Goal: Transaction & Acquisition: Purchase product/service

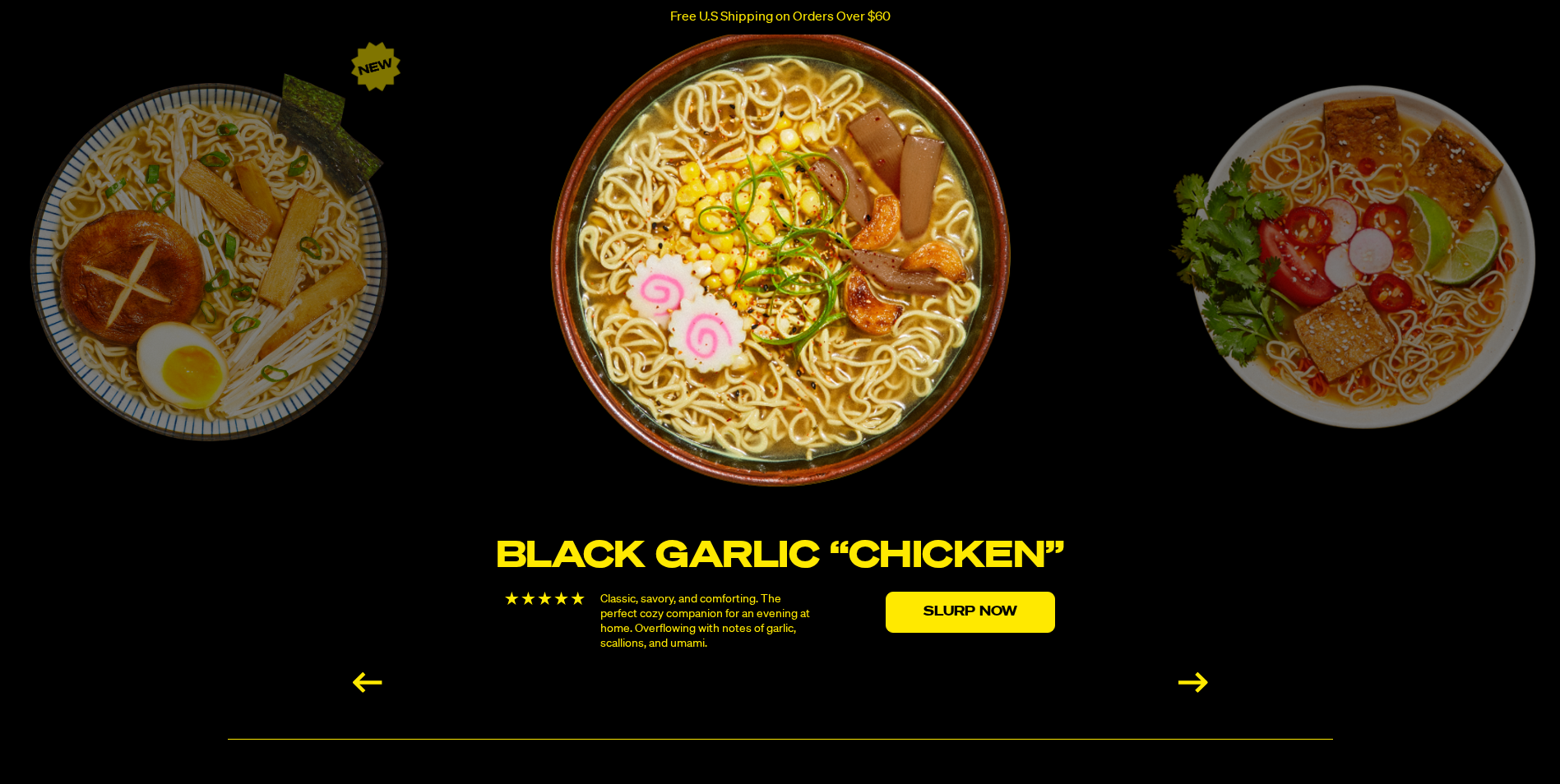
scroll to position [2774, 0]
click at [1188, 681] on div "Next slide" at bounding box center [1193, 682] width 29 height 21
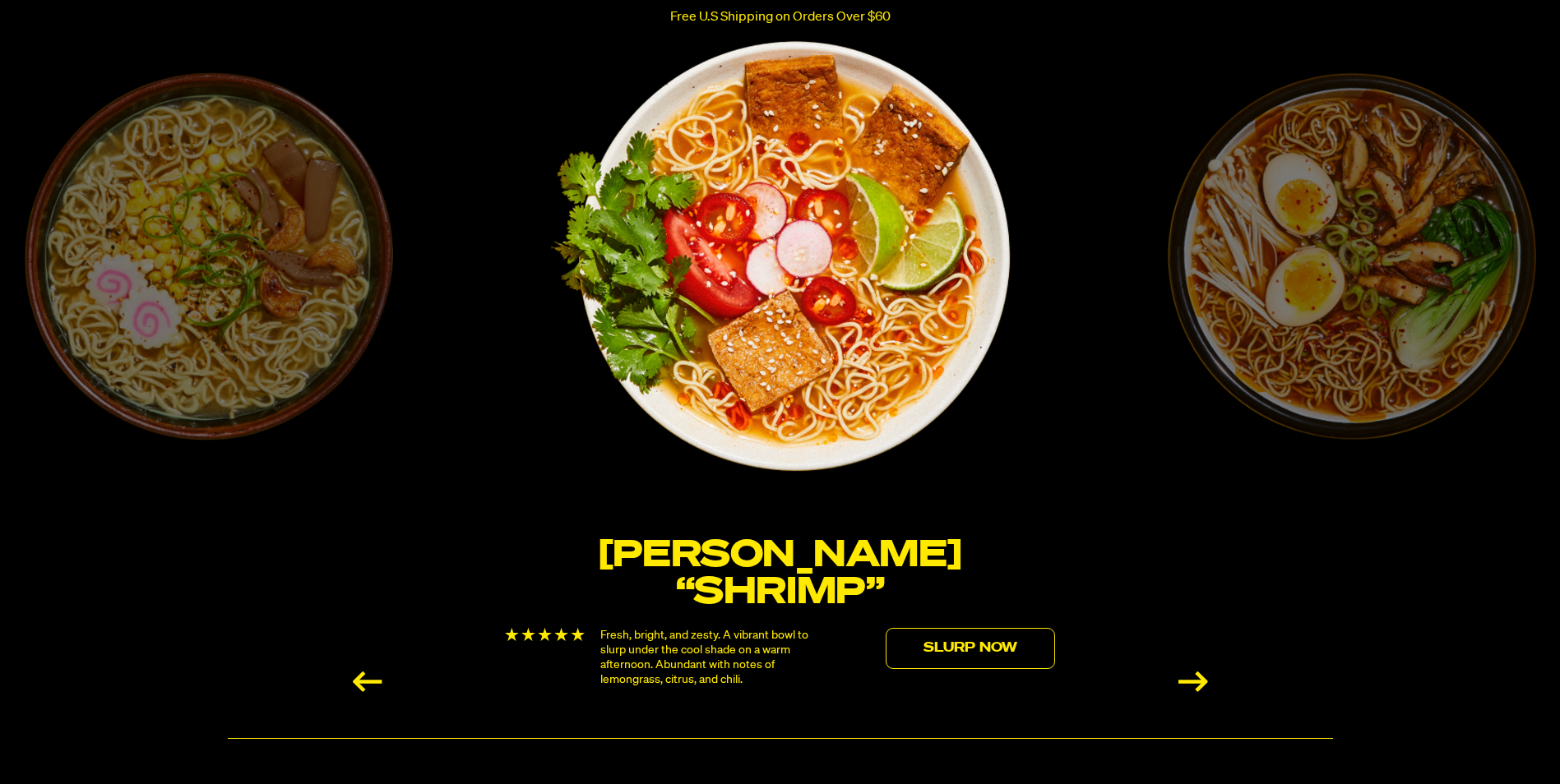
click at [947, 628] on link "Slurp Now" at bounding box center [971, 648] width 170 height 41
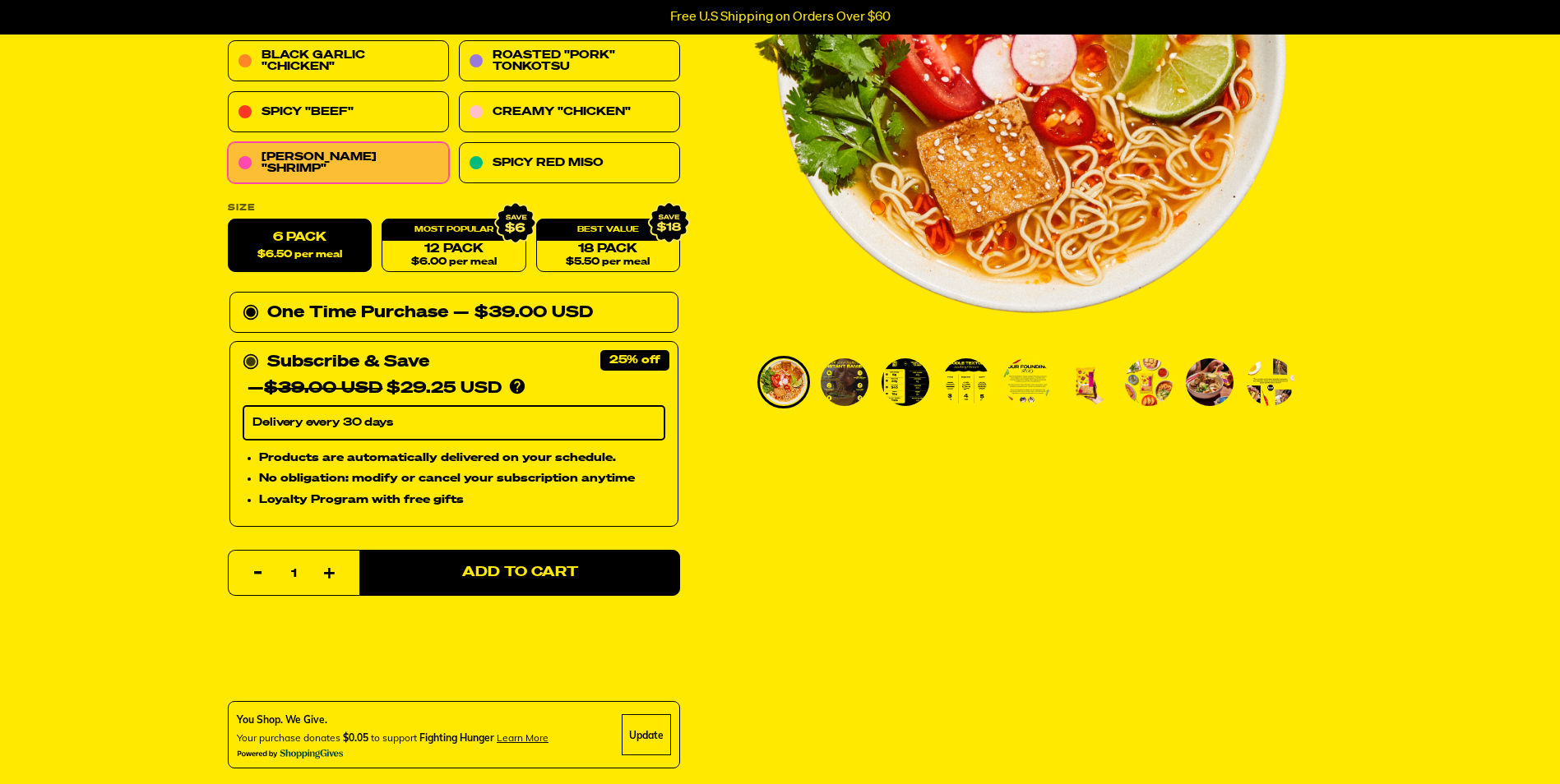
scroll to position [329, 0]
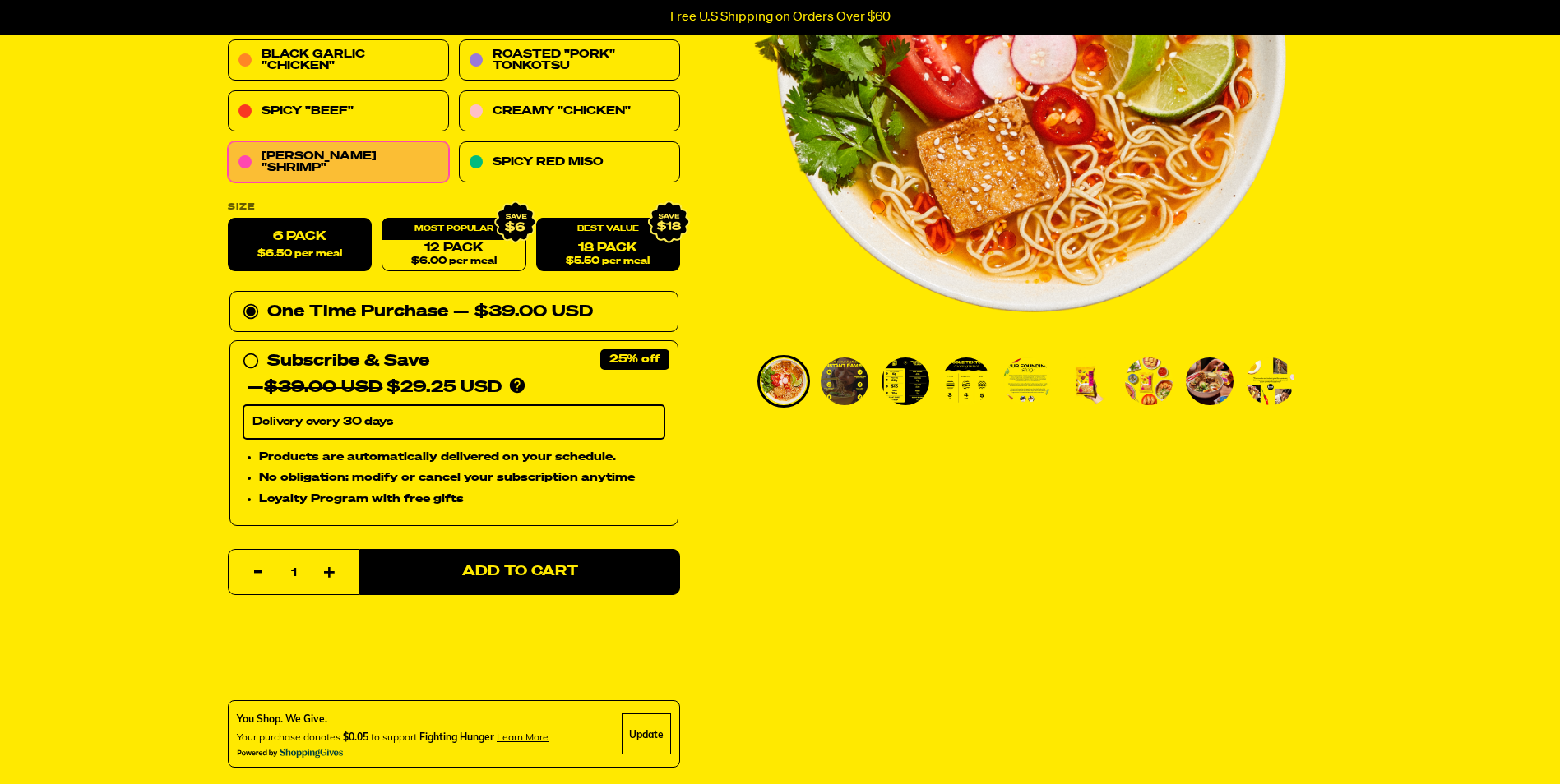
click at [597, 256] on span "$5.50 per meal" at bounding box center [608, 262] width 84 height 10
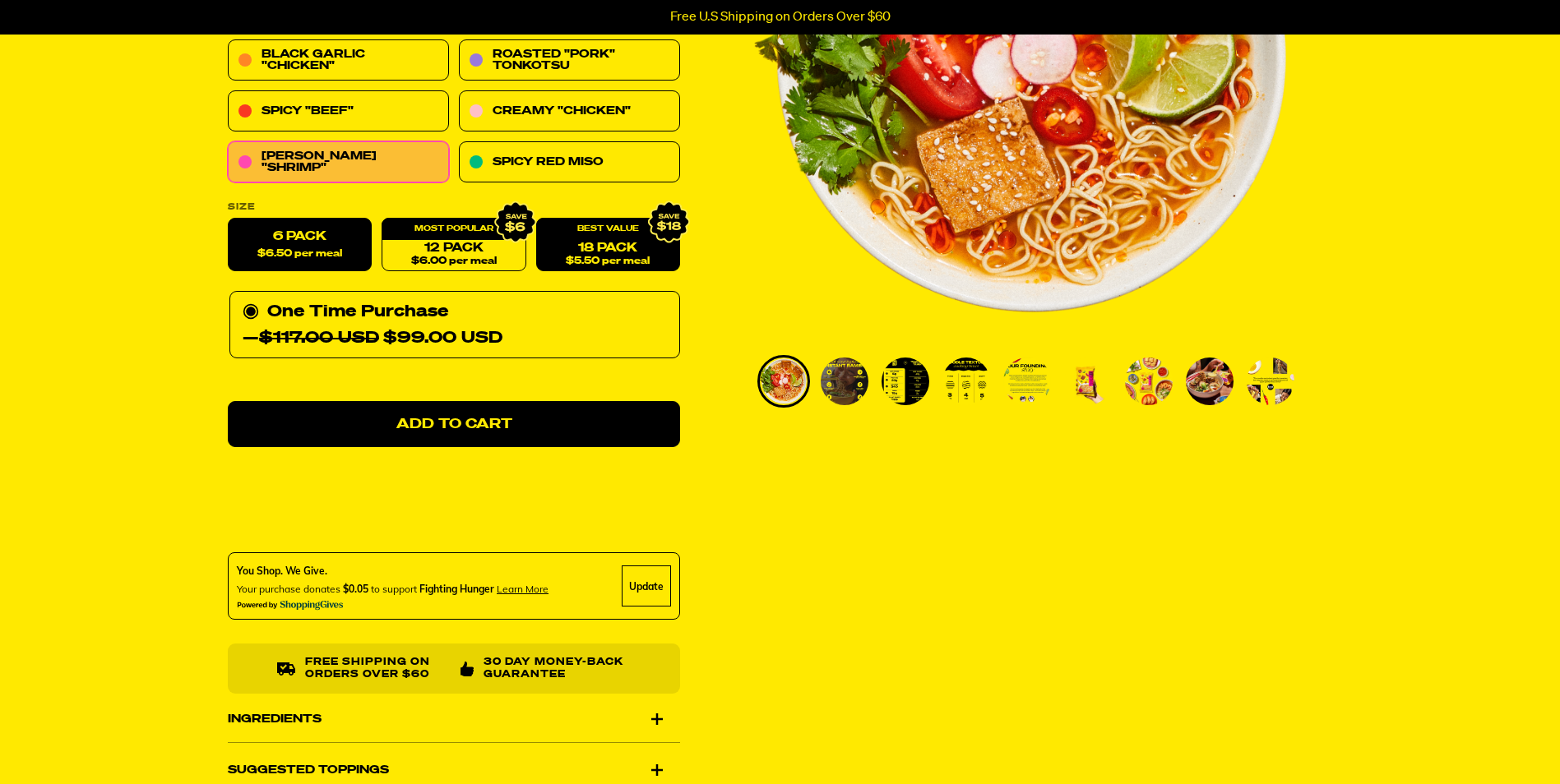
click at [313, 246] on label "6 Pack $6.50 per meal" at bounding box center [300, 245] width 144 height 54
click at [229, 219] on input "6 Pack $6.50 per meal" at bounding box center [228, 218] width 1 height 1
radio input "true"
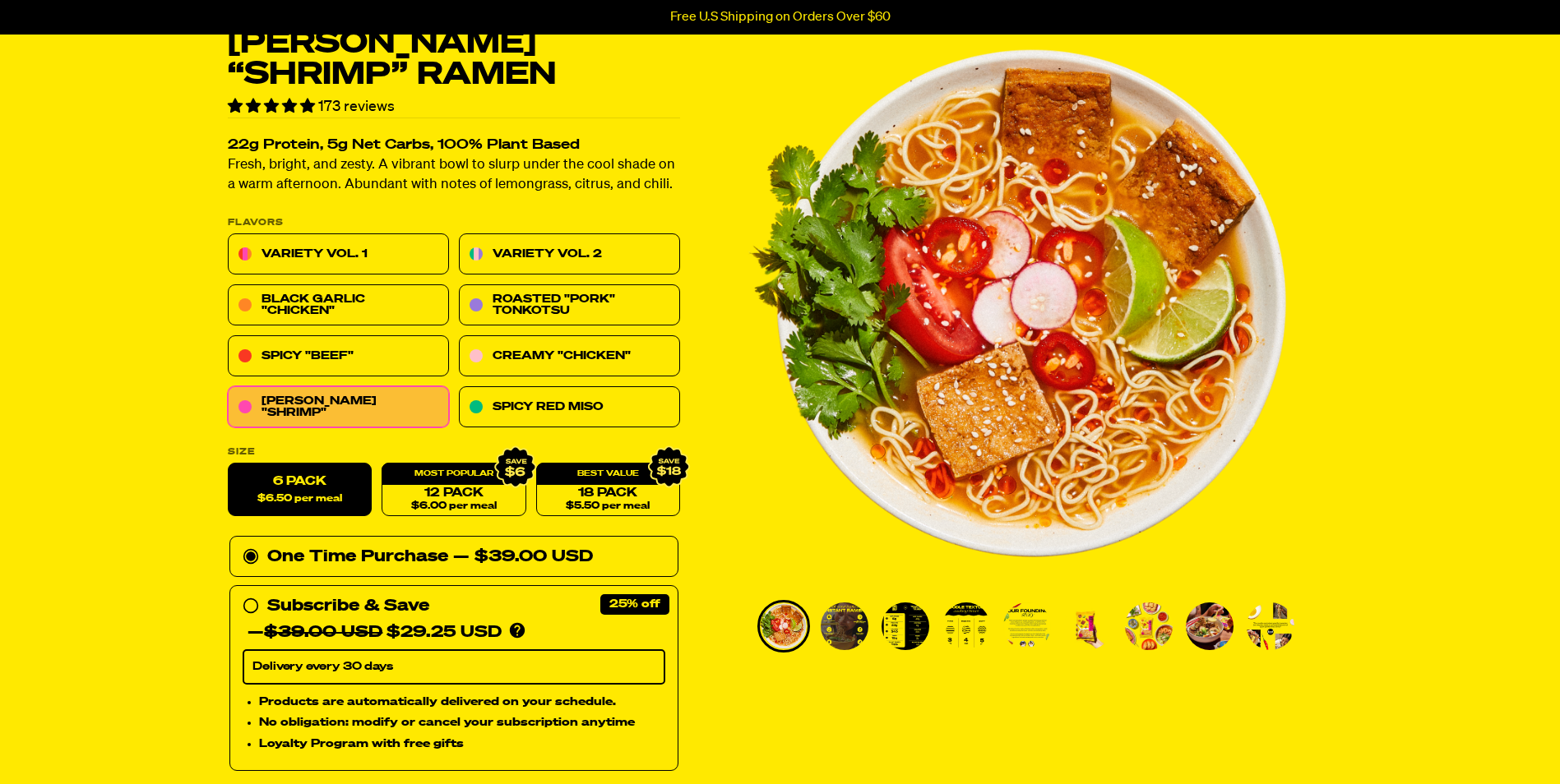
scroll to position [83, 0]
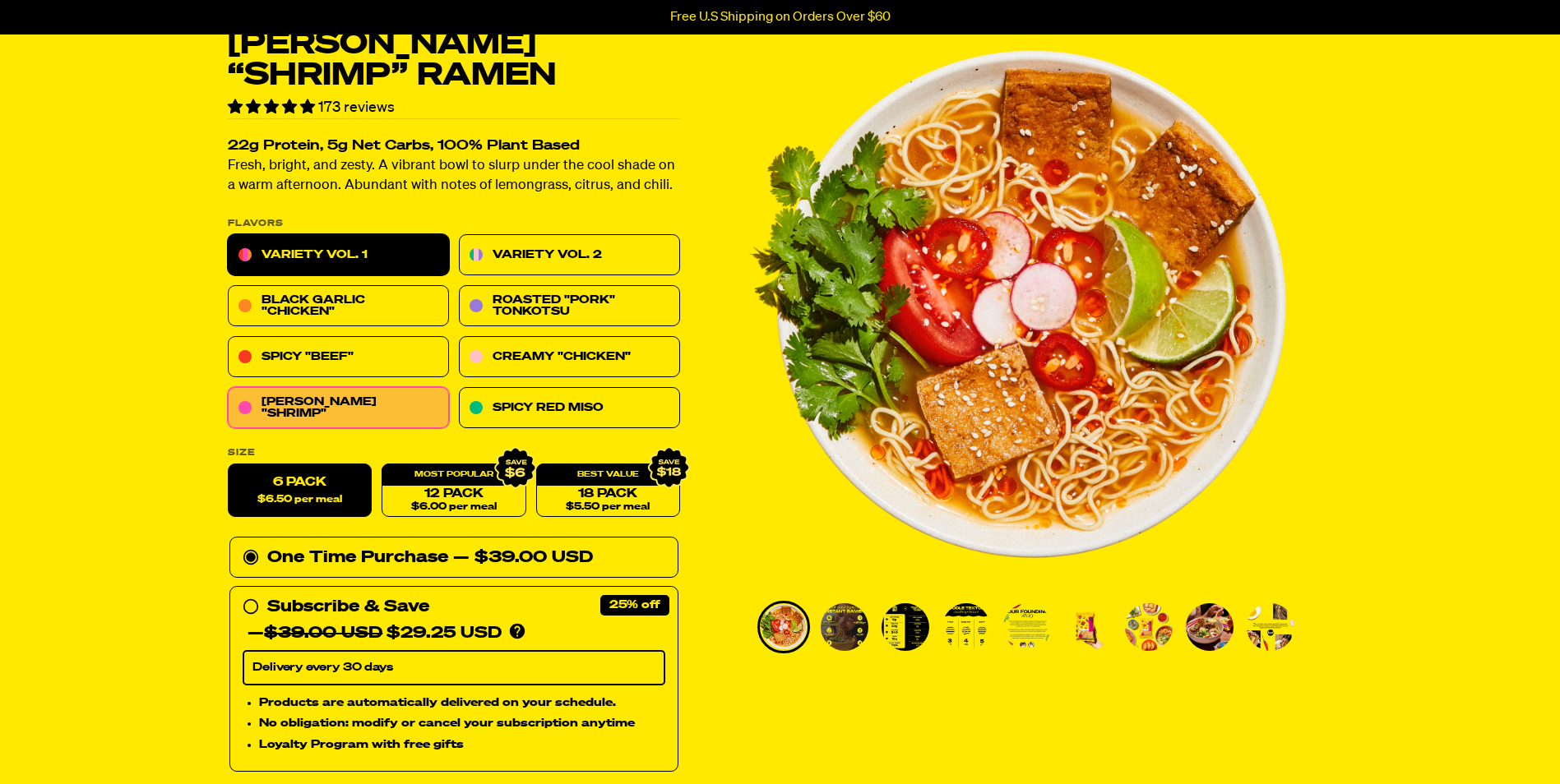
click at [368, 253] on link "Variety Vol. 1" at bounding box center [338, 255] width 221 height 41
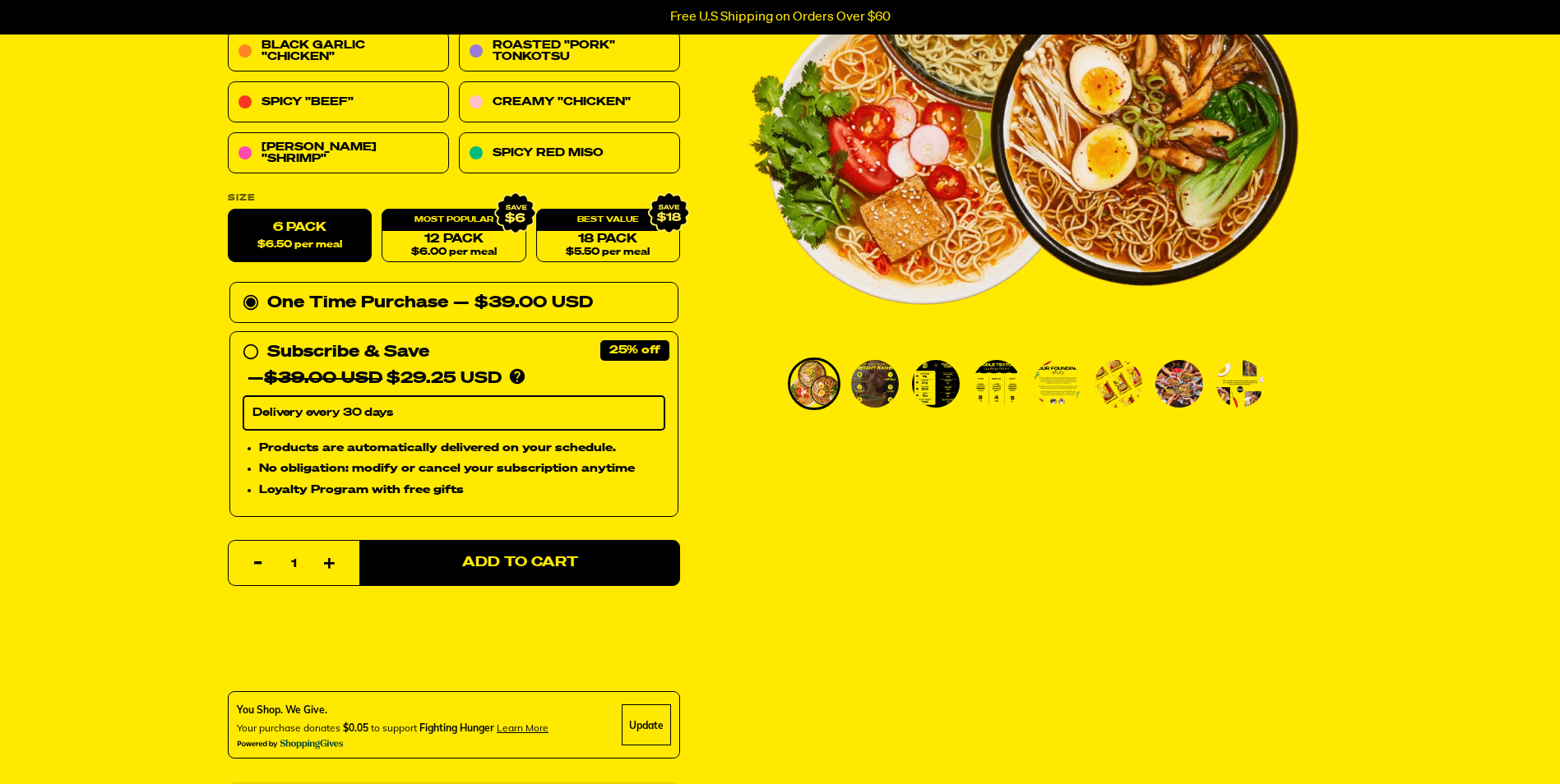
click at [880, 384] on img "Go to slide 2" at bounding box center [874, 384] width 48 height 48
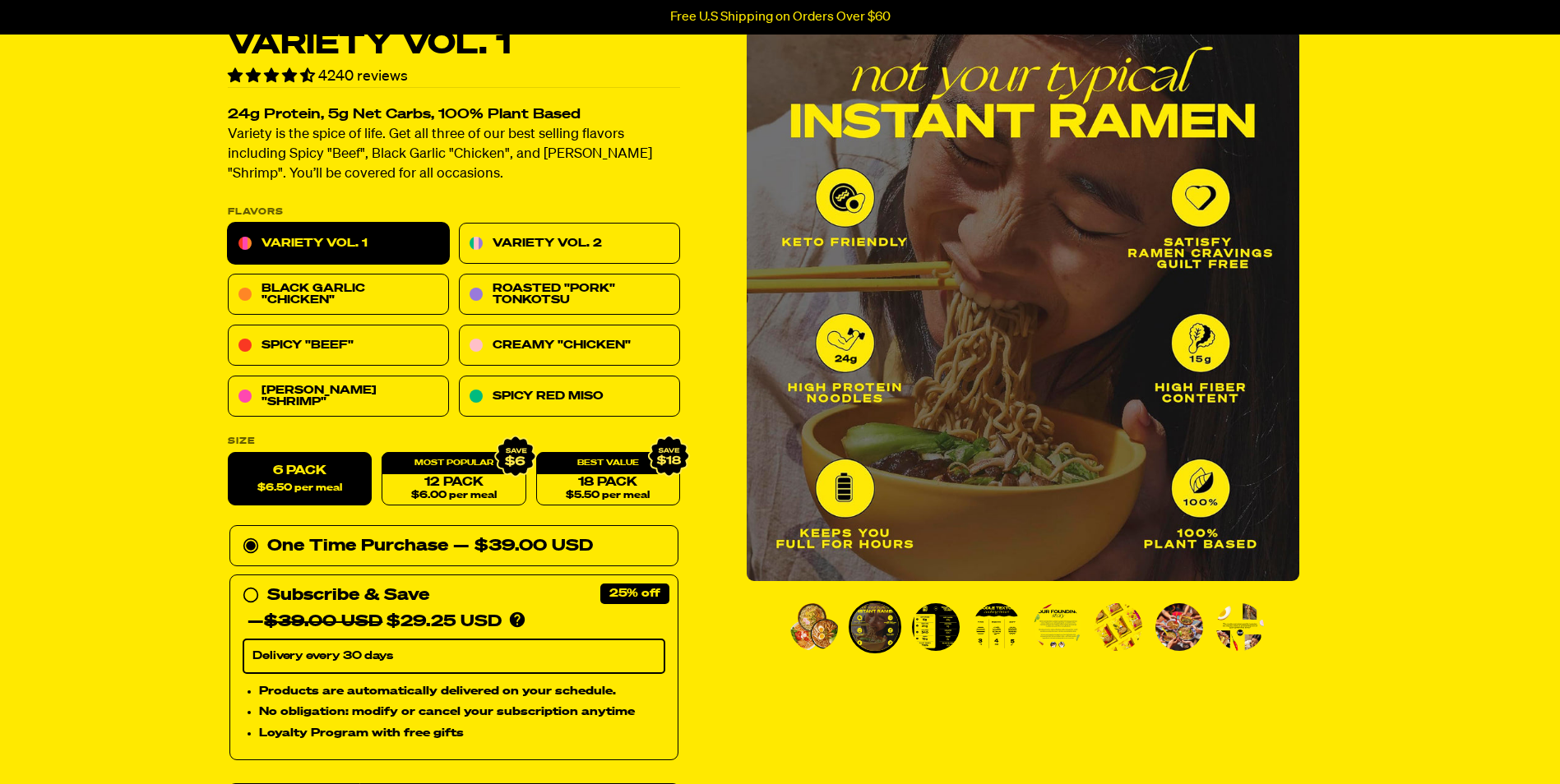
scroll to position [82, 0]
click at [940, 627] on img "Go to slide 3" at bounding box center [935, 628] width 48 height 48
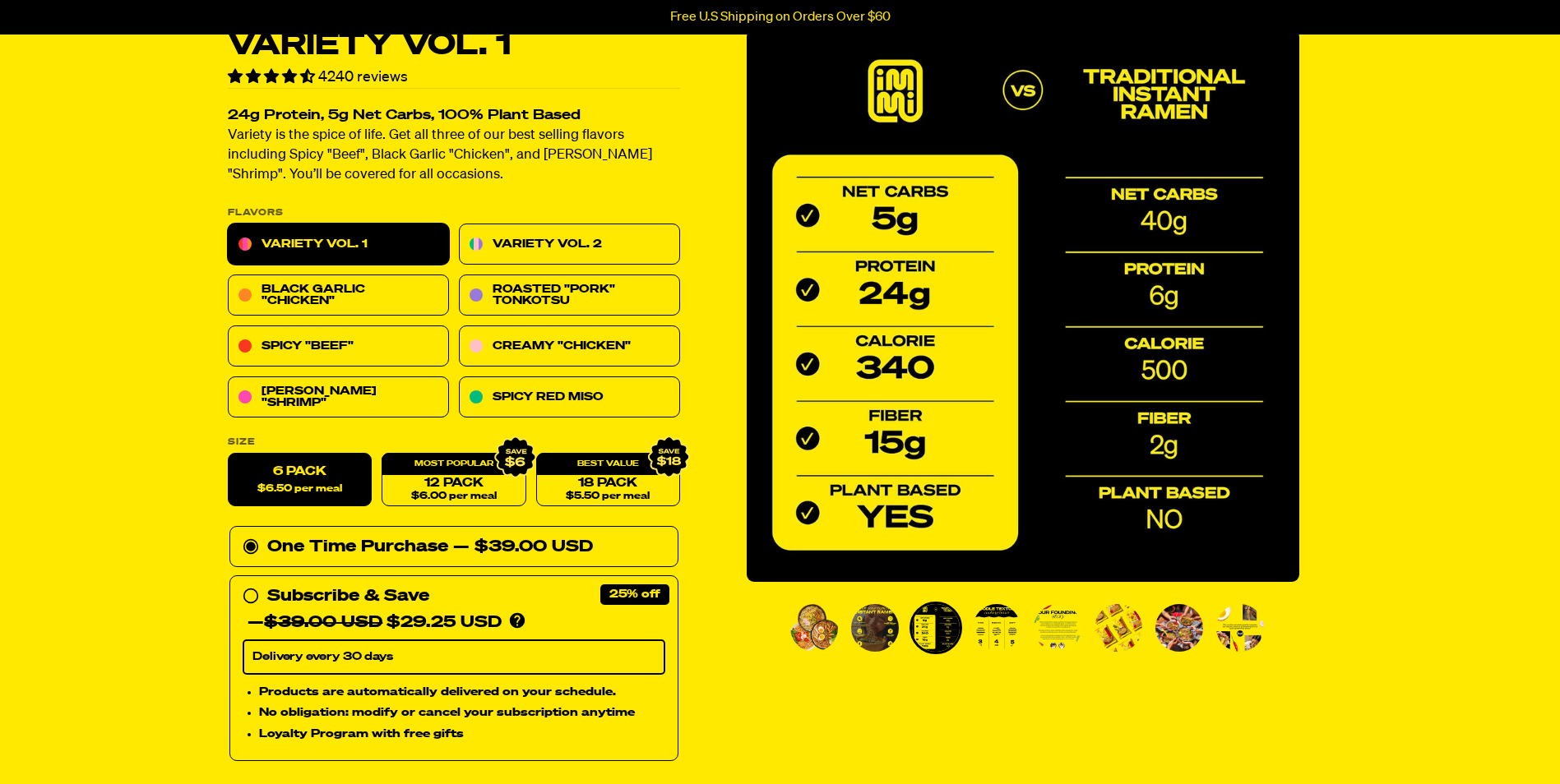
click at [1002, 626] on img "Go to slide 4" at bounding box center [997, 628] width 48 height 48
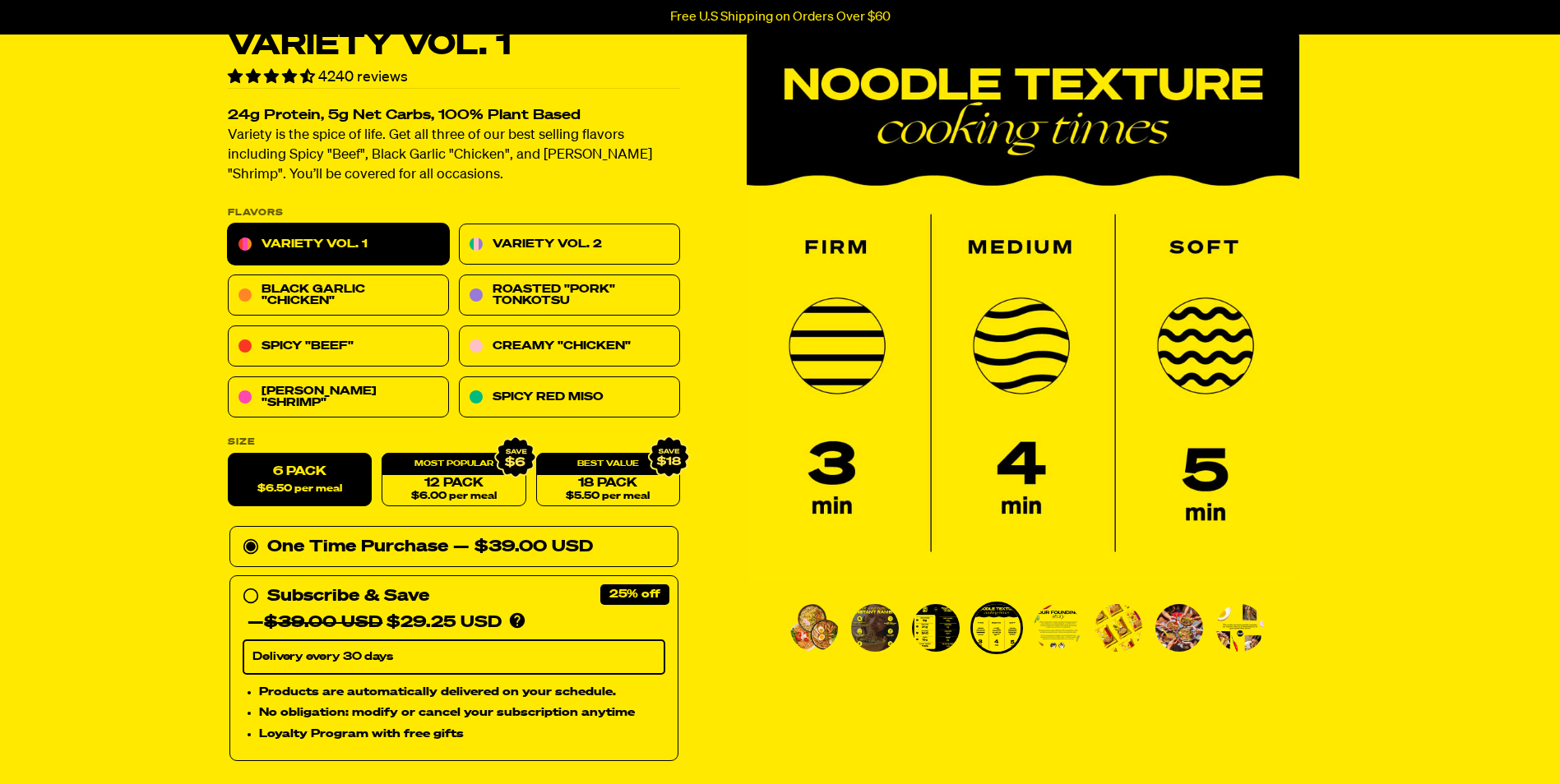
click at [1042, 633] on img "Go to slide 5" at bounding box center [1057, 628] width 48 height 48
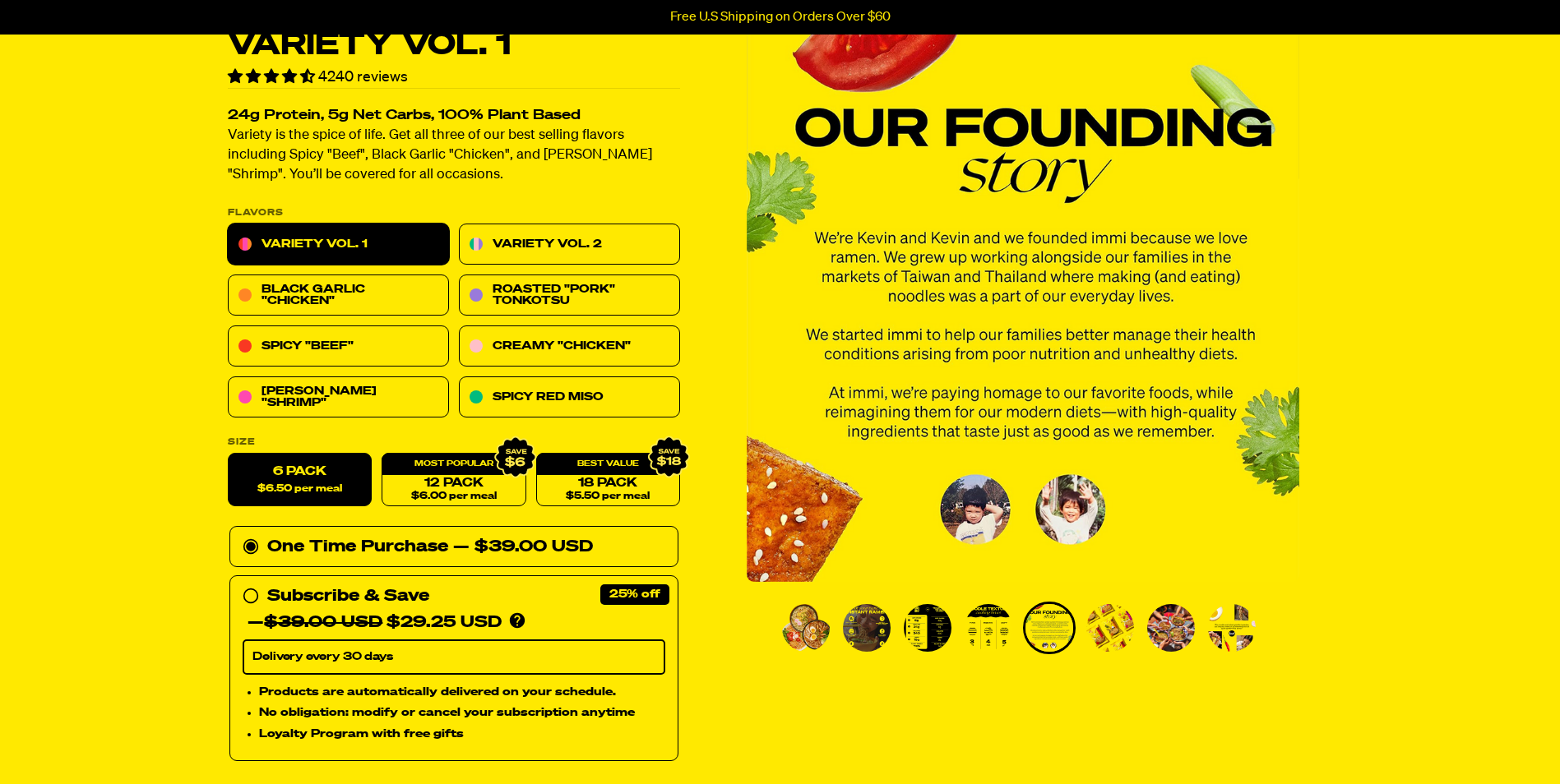
click at [1119, 635] on img "Go to slide 6" at bounding box center [1110, 628] width 48 height 48
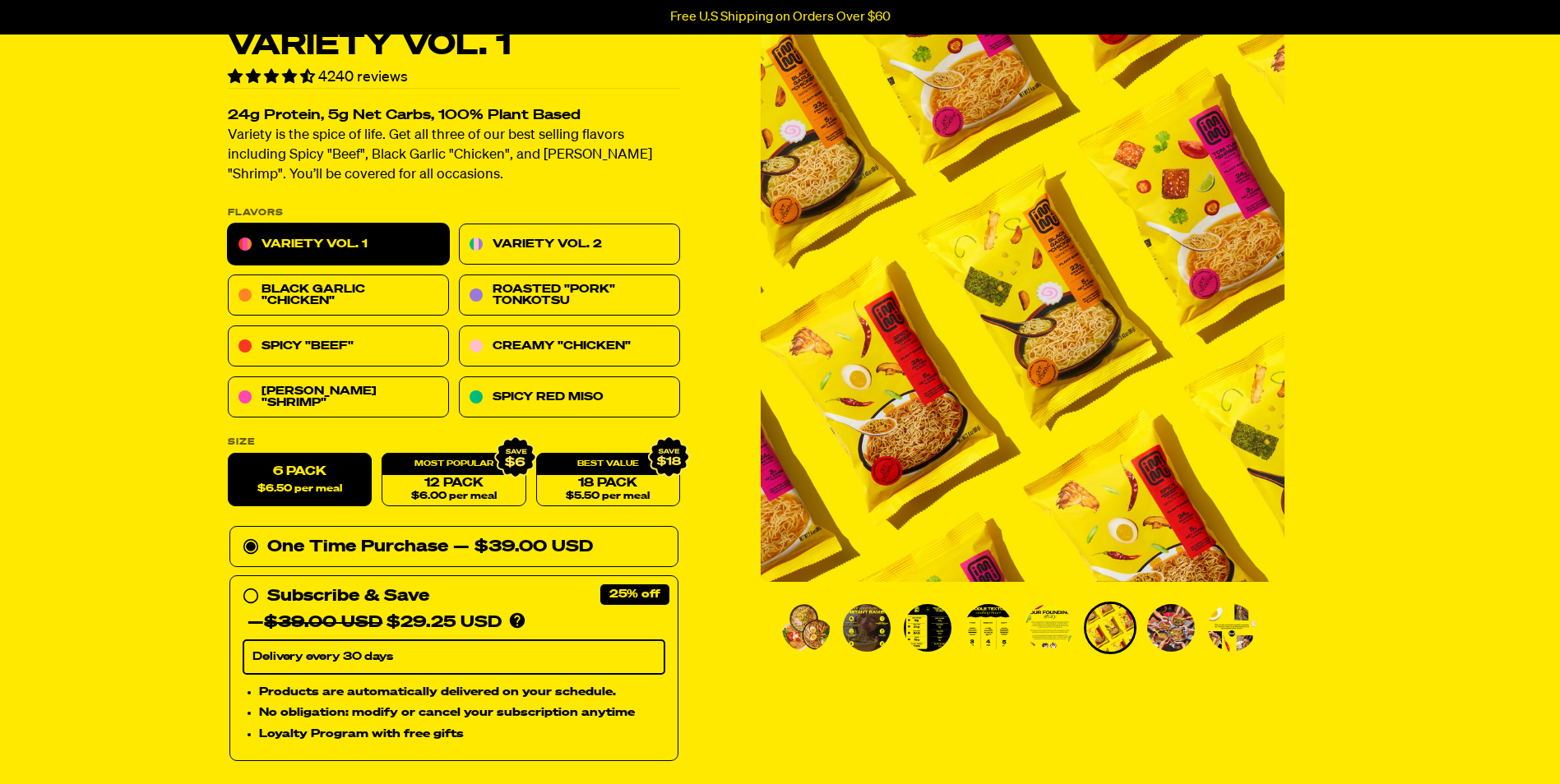
click at [1179, 629] on img "Go to slide 7" at bounding box center [1171, 628] width 48 height 48
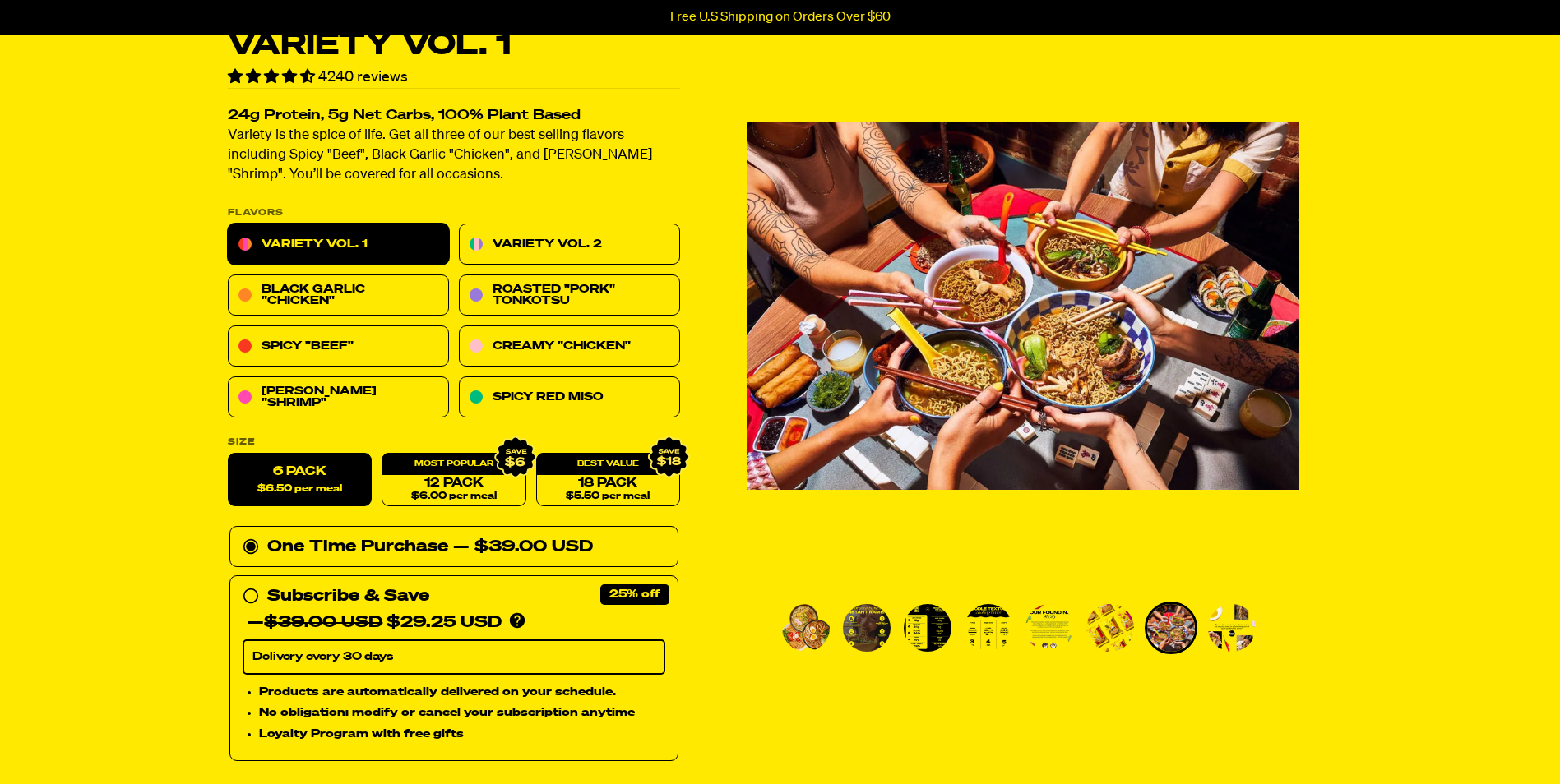
click at [1218, 621] on img "Go to slide 8" at bounding box center [1232, 628] width 48 height 48
